Goal: Entertainment & Leisure: Consume media (video, audio)

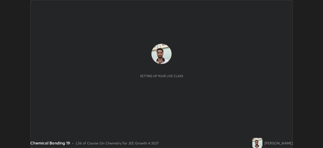
scroll to position [148, 323]
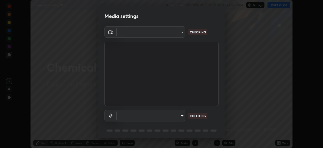
type input "f5867d0b8555505bdfc0634249509002703cce013fca216d78b14b94e2ec79da"
type input "a84842449b0886f035b4912de99ee8477dbd7fe4dc77a8cc5a25c8805b4a0518"
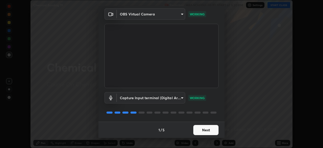
click at [206, 129] on button "Next" at bounding box center [206, 130] width 25 height 10
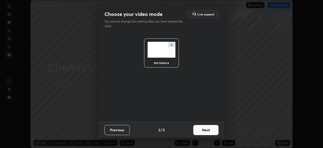
scroll to position [0, 0]
click at [206, 129] on button "Next" at bounding box center [206, 130] width 25 height 10
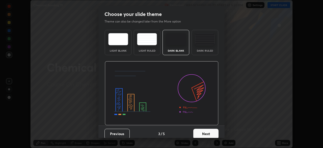
click at [208, 131] on button "Next" at bounding box center [206, 134] width 25 height 10
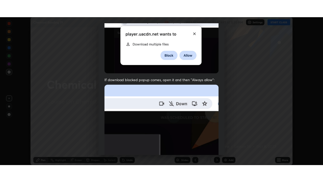
scroll to position [121, 0]
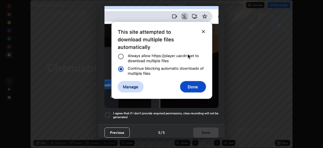
click at [106, 112] on div at bounding box center [108, 115] width 6 height 6
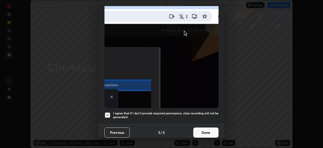
click at [209, 128] on button "Done" at bounding box center [206, 132] width 25 height 10
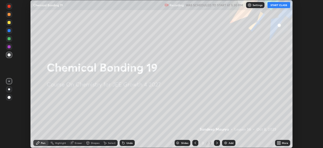
click at [285, 5] on button "START CLASS" at bounding box center [279, 5] width 23 height 6
click at [10, 23] on div at bounding box center [9, 22] width 3 height 3
click at [278, 143] on icon at bounding box center [278, 143] width 1 height 1
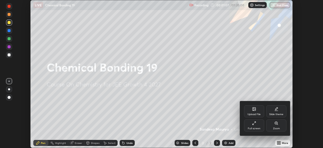
click at [256, 126] on div "Full screen" at bounding box center [254, 125] width 20 height 12
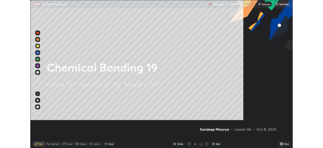
scroll to position [182, 323]
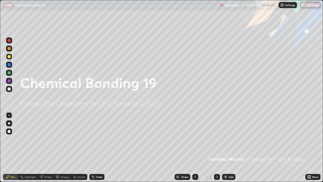
click at [225, 148] on img at bounding box center [226, 177] width 4 height 4
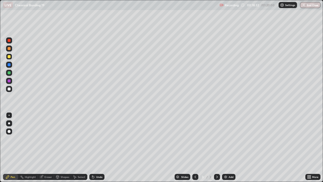
click at [228, 148] on div "Add" at bounding box center [228, 177] width 13 height 6
click at [227, 148] on img at bounding box center [226, 177] width 4 height 4
click at [228, 148] on div "Add" at bounding box center [228, 177] width 13 height 6
click at [197, 148] on div at bounding box center [196, 177] width 6 height 6
click at [218, 148] on icon at bounding box center [217, 177] width 4 height 4
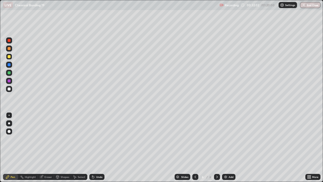
click at [46, 148] on div "Eraser" at bounding box center [48, 177] width 8 height 3
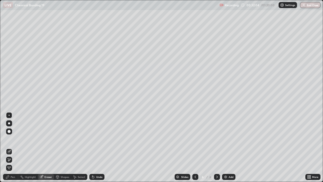
click at [12, 148] on div "Pen" at bounding box center [13, 177] width 5 height 3
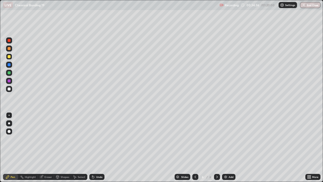
click at [224, 148] on img at bounding box center [226, 177] width 4 height 4
click at [95, 148] on div "Undo" at bounding box center [96, 177] width 15 height 6
click at [195, 148] on icon at bounding box center [196, 177] width 4 height 4
click at [217, 148] on icon at bounding box center [217, 177] width 4 height 4
click at [226, 148] on img at bounding box center [226, 177] width 4 height 4
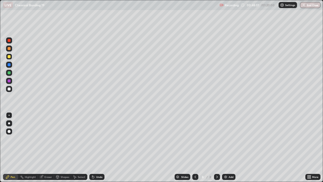
click at [91, 148] on div "Undo" at bounding box center [96, 177] width 15 height 6
click at [225, 148] on img at bounding box center [226, 177] width 4 height 4
click at [10, 73] on div at bounding box center [9, 72] width 3 height 3
click at [10, 88] on div at bounding box center [9, 88] width 3 height 3
click at [310, 148] on icon at bounding box center [310, 175] width 1 height 1
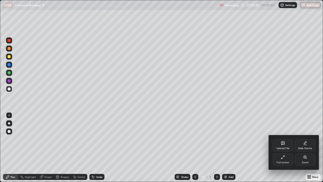
click at [289, 148] on div "Full screen" at bounding box center [283, 162] width 13 height 3
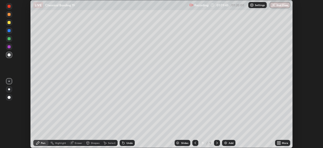
scroll to position [25120, 24944]
click at [274, 4] on img "button" at bounding box center [274, 5] width 4 height 4
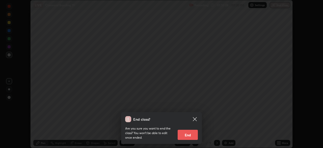
click at [191, 135] on button "End" at bounding box center [188, 135] width 20 height 10
